Goal: Task Accomplishment & Management: Complete application form

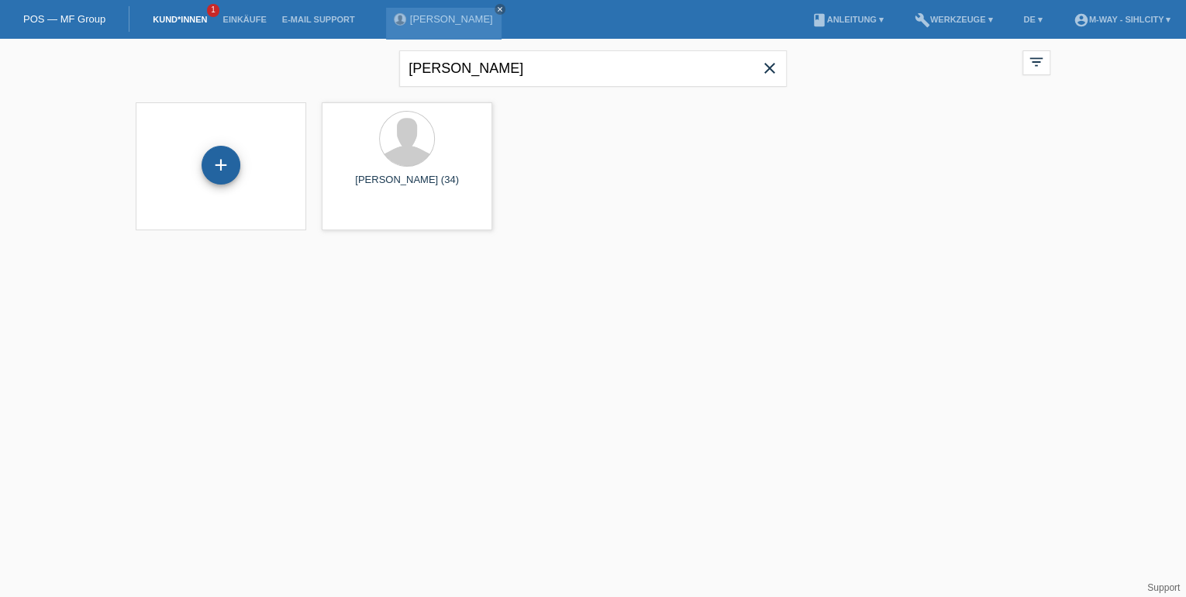
click at [220, 161] on div "+" at bounding box center [221, 165] width 39 height 39
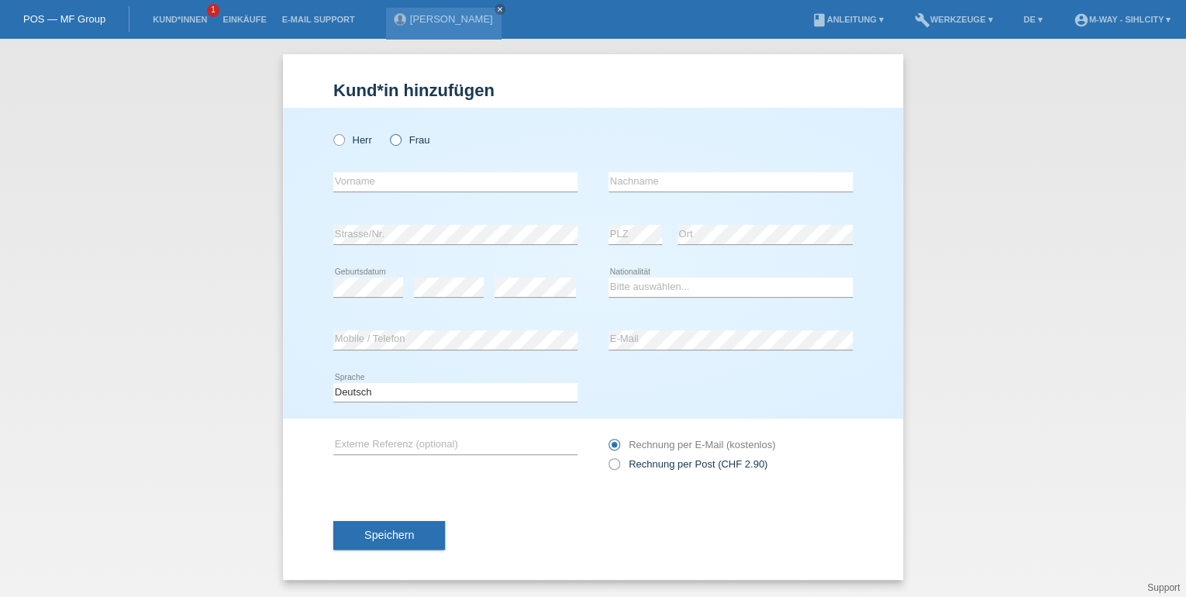
click at [390, 143] on input "Frau" at bounding box center [395, 139] width 10 height 10
radio input "true"
click at [385, 180] on input "text" at bounding box center [455, 181] width 244 height 19
click at [307, 232] on div "Herr Frau Anit error Vorname" at bounding box center [593, 263] width 620 height 311
click at [373, 179] on input "Anit" at bounding box center [455, 181] width 244 height 19
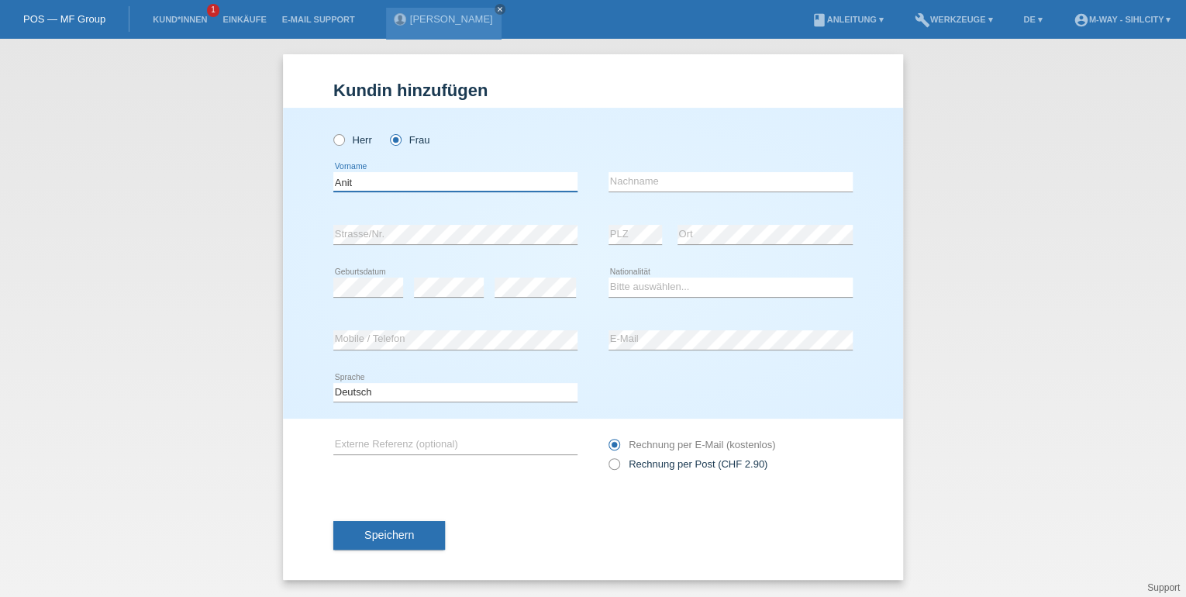
click at [386, 186] on input "Anit" at bounding box center [455, 181] width 244 height 19
click at [381, 174] on input "Anita" at bounding box center [455, 181] width 244 height 19
type input "Anita"
click at [639, 188] on input "text" at bounding box center [731, 181] width 244 height 19
type input "Reurts"
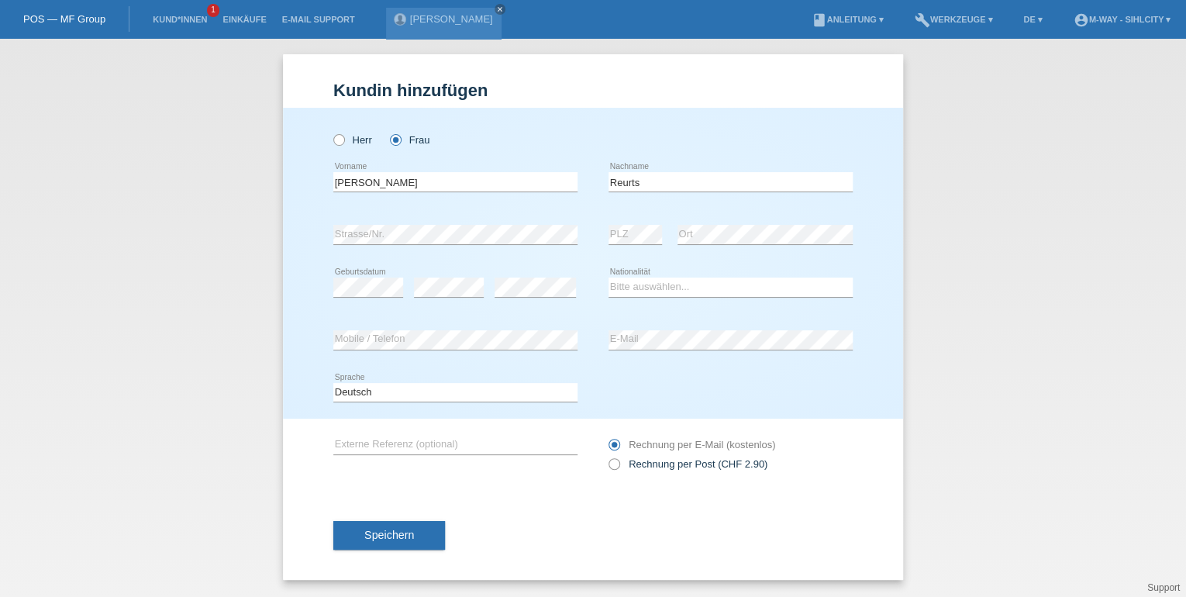
click at [885, 267] on div "Herr Frau Anita error Vorname" at bounding box center [593, 263] width 620 height 311
click at [678, 290] on select "Bitte auswählen... Schweiz Deutschland Liechtenstein Österreich ------------ Af…" at bounding box center [731, 287] width 244 height 19
select select "CH"
click at [609, 278] on select "Bitte auswählen... Schweiz Deutschland Liechtenstein Österreich ------------ Af…" at bounding box center [731, 287] width 244 height 19
click at [633, 347] on div "error E-Mail" at bounding box center [731, 340] width 244 height 20
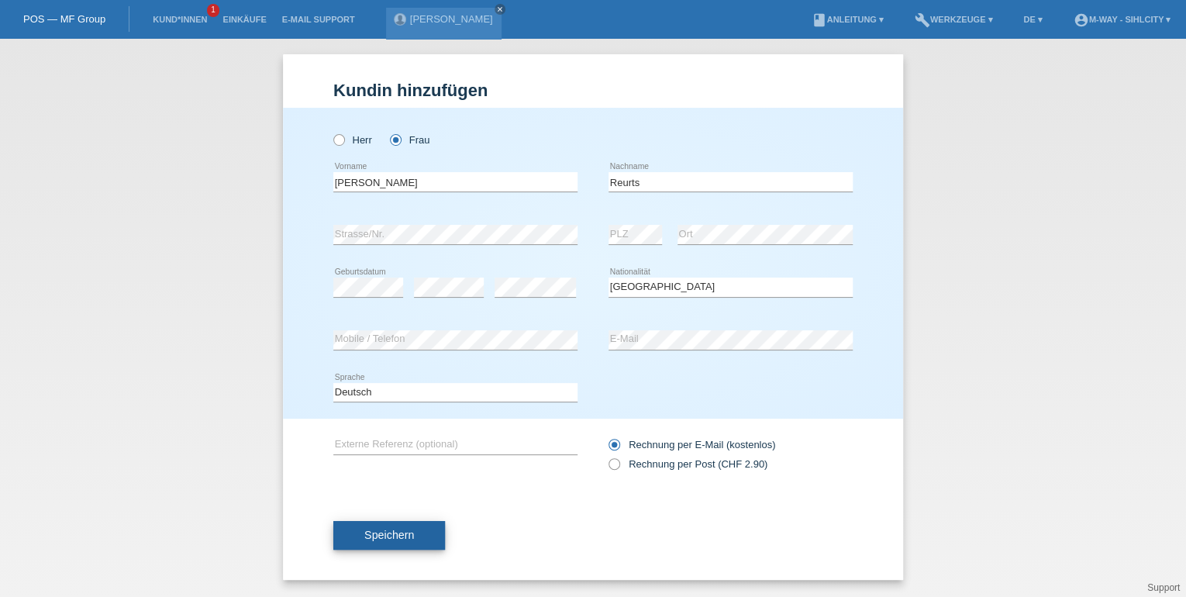
click at [361, 526] on button "Speichern" at bounding box center [389, 535] width 112 height 29
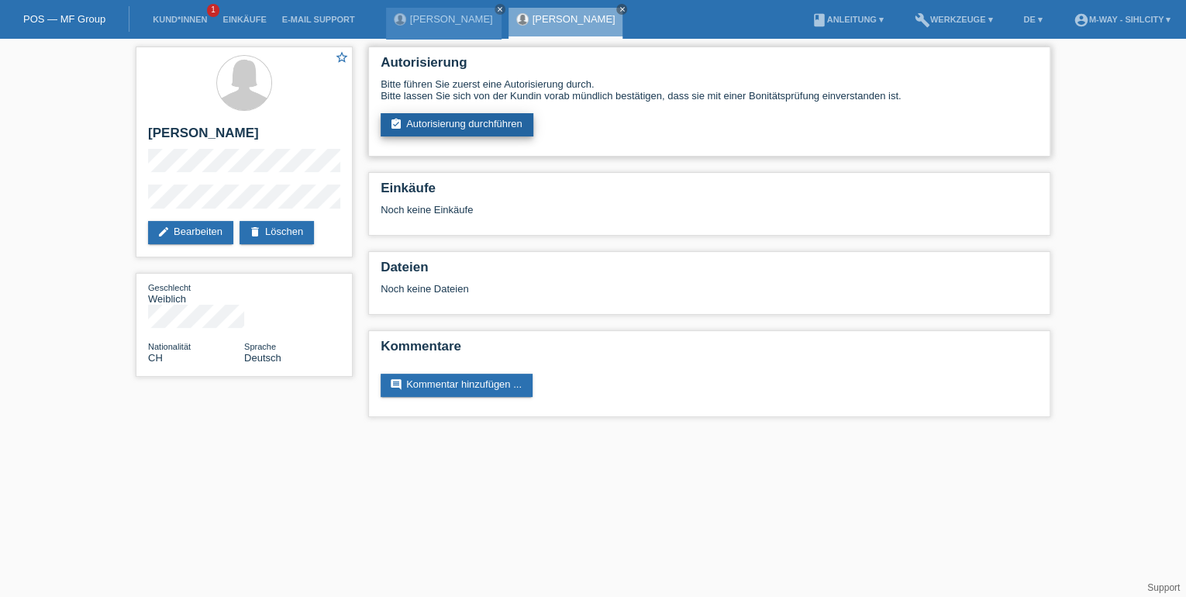
click at [459, 126] on link "assignment_turned_in Autorisierung durchführen" at bounding box center [457, 124] width 153 height 23
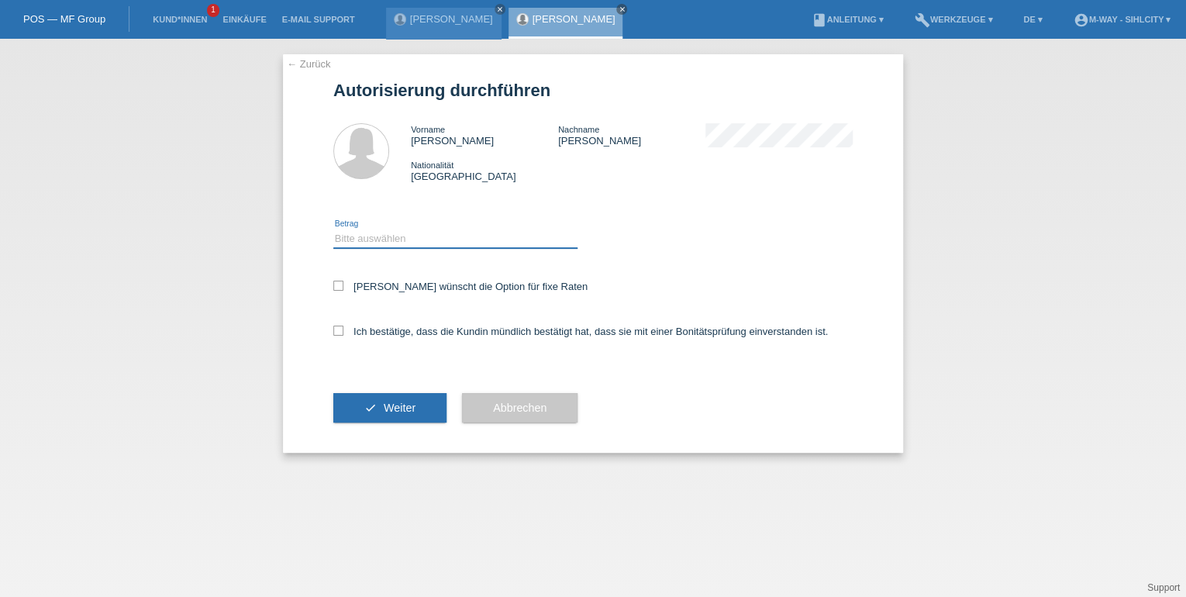
click at [464, 237] on select "Bitte auswählen CHF 1.00 - CHF 499.00 CHF 500.00 - CHF 1'999.00 CHF 2'000.00 - …" at bounding box center [455, 238] width 244 height 19
select select "2"
click at [333, 229] on select "Bitte auswählen CHF 1.00 - CHF 499.00 CHF 500.00 - CHF 1'999.00 CHF 2'000.00 - …" at bounding box center [455, 238] width 244 height 19
click at [336, 284] on icon at bounding box center [338, 286] width 10 height 10
click at [336, 284] on input "Kundin wünscht die Option für fixe Raten" at bounding box center [338, 286] width 10 height 10
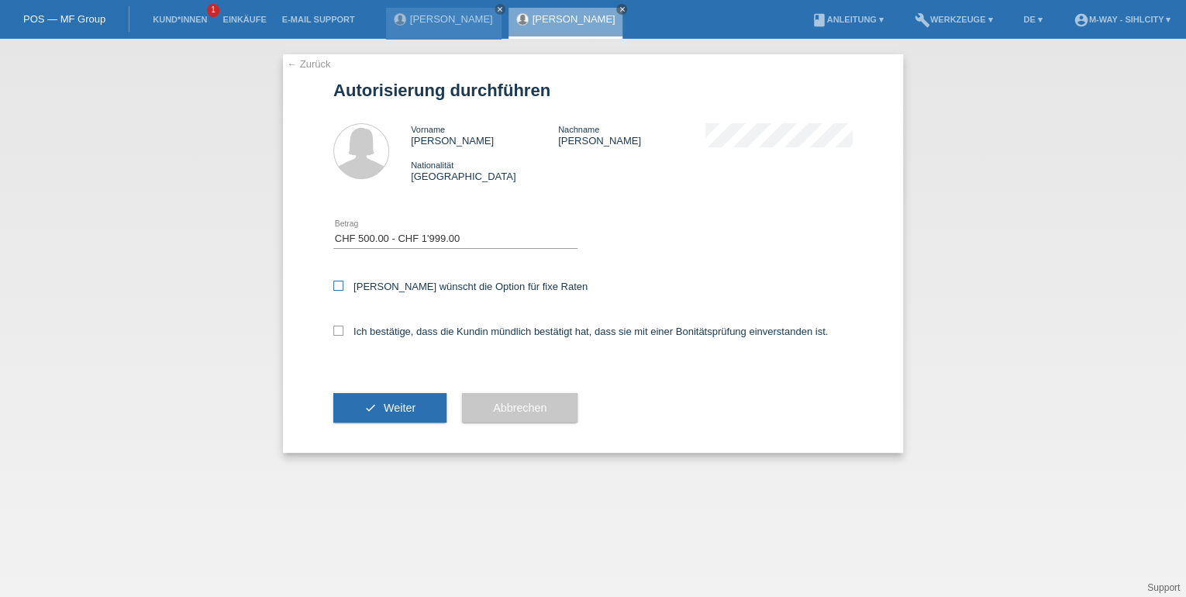
checkbox input "true"
click at [330, 333] on div "← Zurück Autorisierung durchführen Vorname Anita Nachname Reurts Nationalität S…" at bounding box center [593, 253] width 620 height 399
click at [336, 332] on icon at bounding box center [338, 331] width 10 height 10
click at [336, 332] on input "Ich bestätige, dass die Kundin mündlich bestätigt hat, dass sie mit einer Bonit…" at bounding box center [338, 331] width 10 height 10
checkbox input "true"
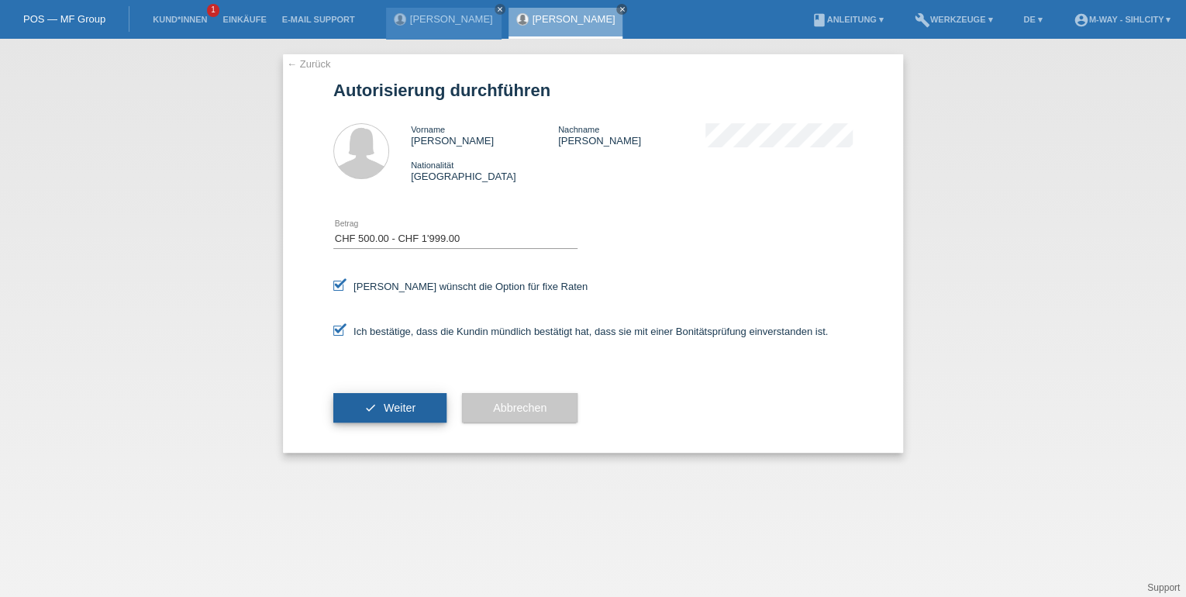
click at [386, 412] on span "Weiter" at bounding box center [400, 408] width 32 height 12
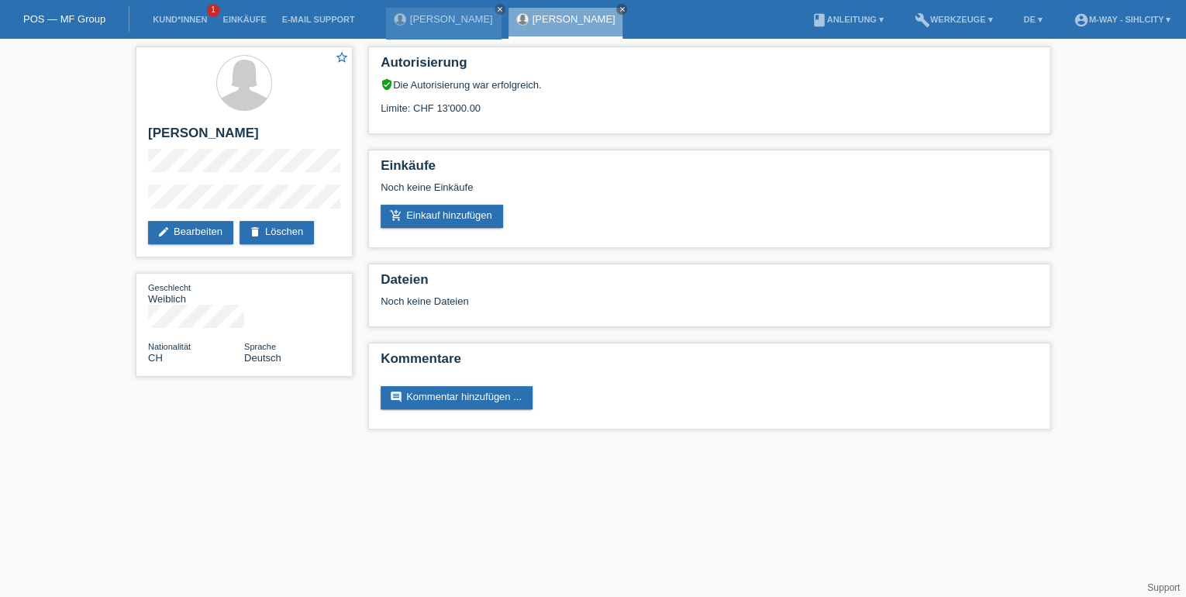
click at [37, 19] on link "POS — MF Group" at bounding box center [64, 19] width 82 height 12
